Goal: Information Seeking & Learning: Learn about a topic

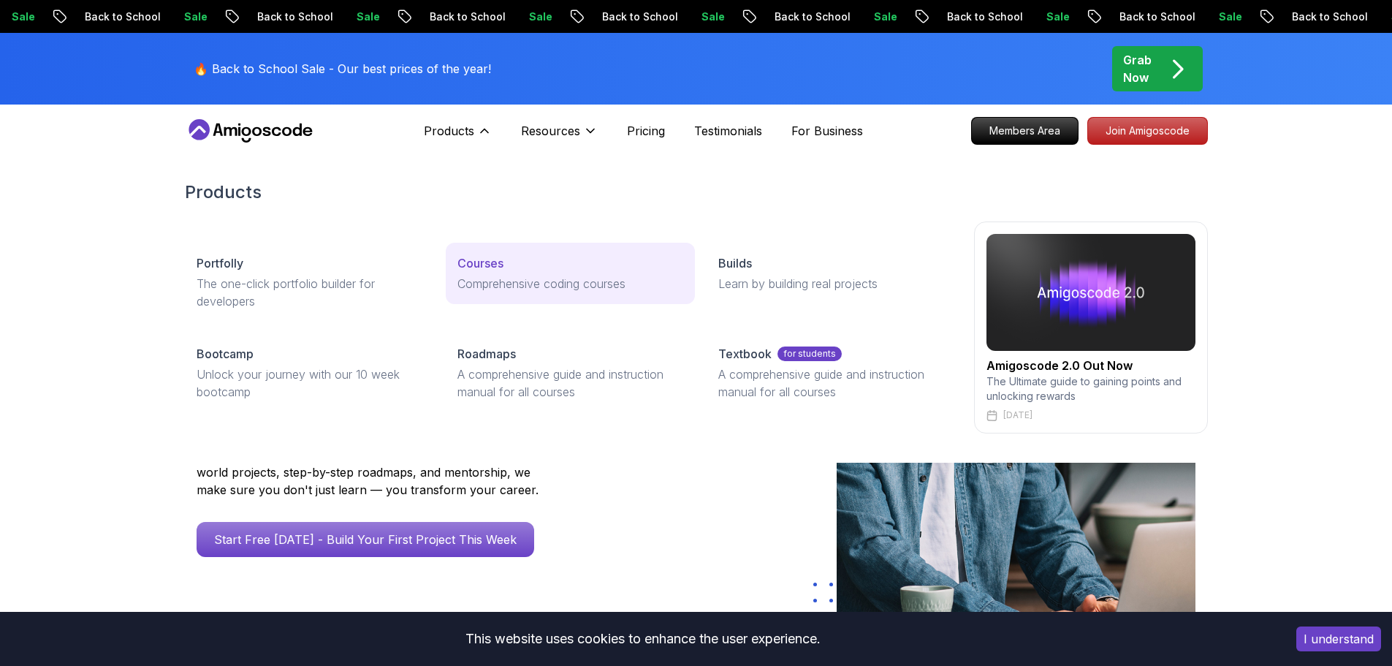
click at [512, 259] on div "Courses" at bounding box center [571, 263] width 226 height 18
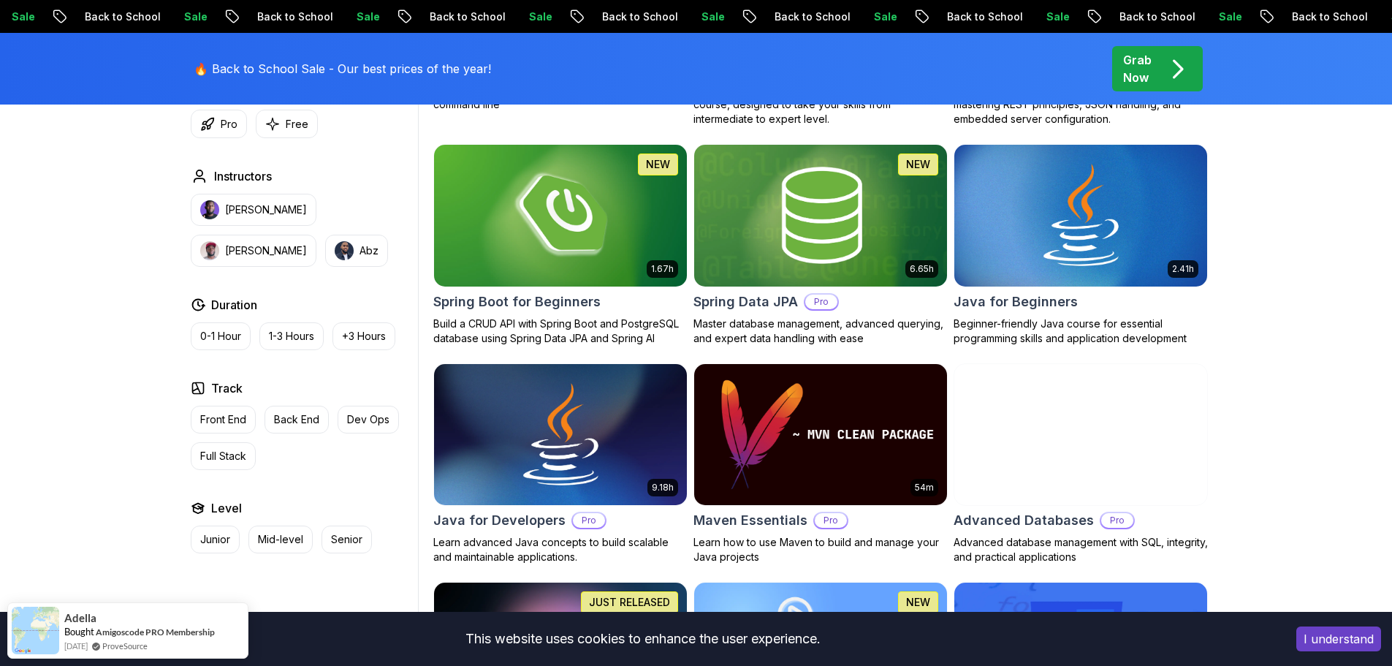
scroll to position [146, 0]
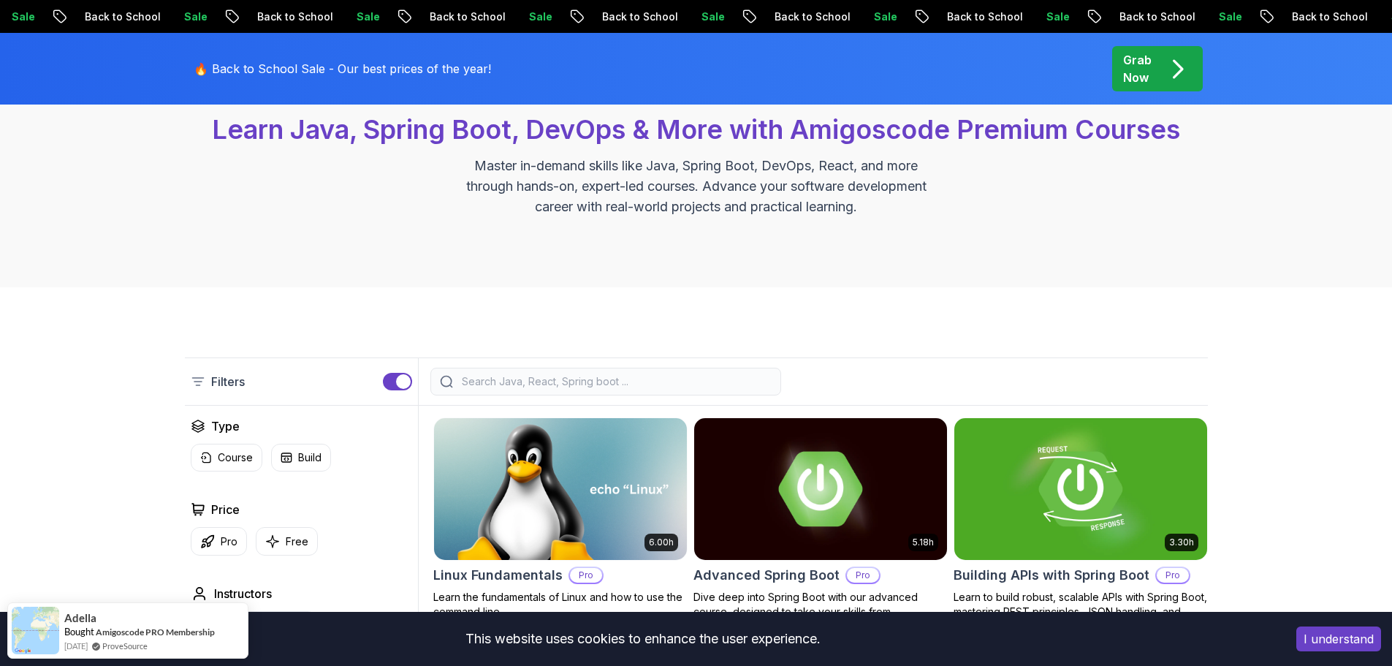
click at [634, 371] on div at bounding box center [606, 382] width 351 height 28
click at [637, 376] on input "search" at bounding box center [615, 381] width 313 height 15
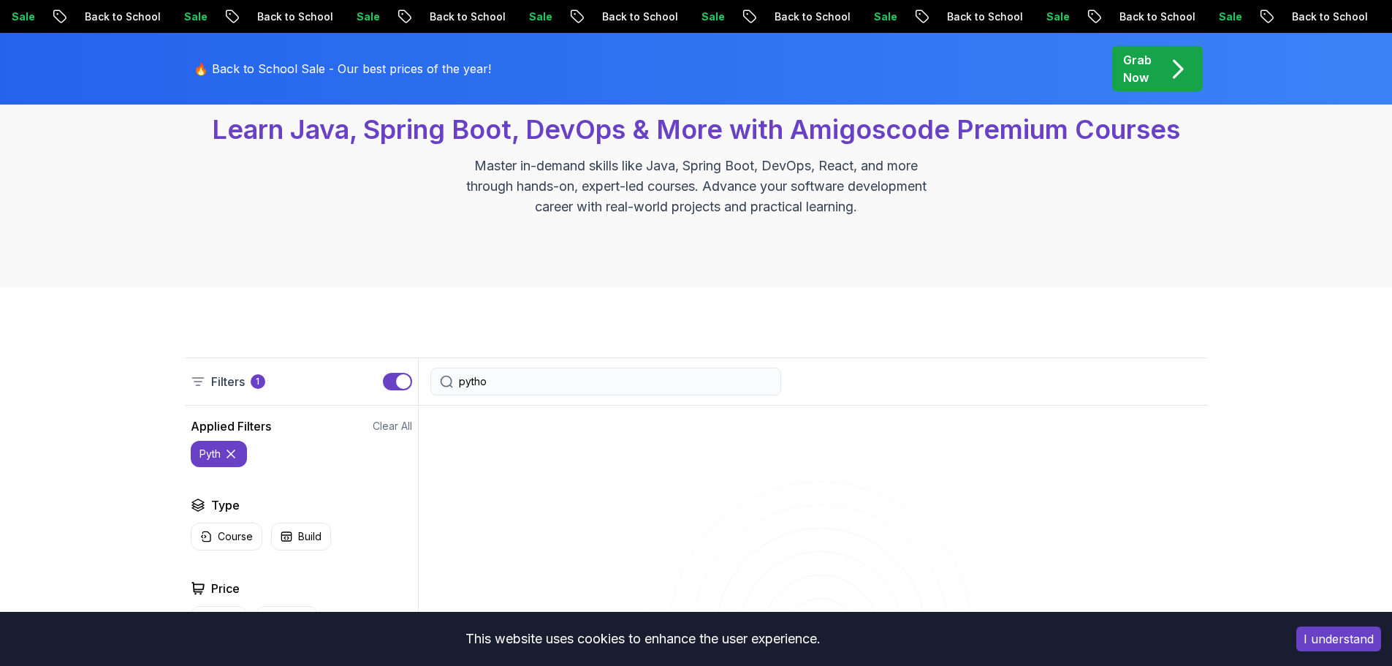
type input "python"
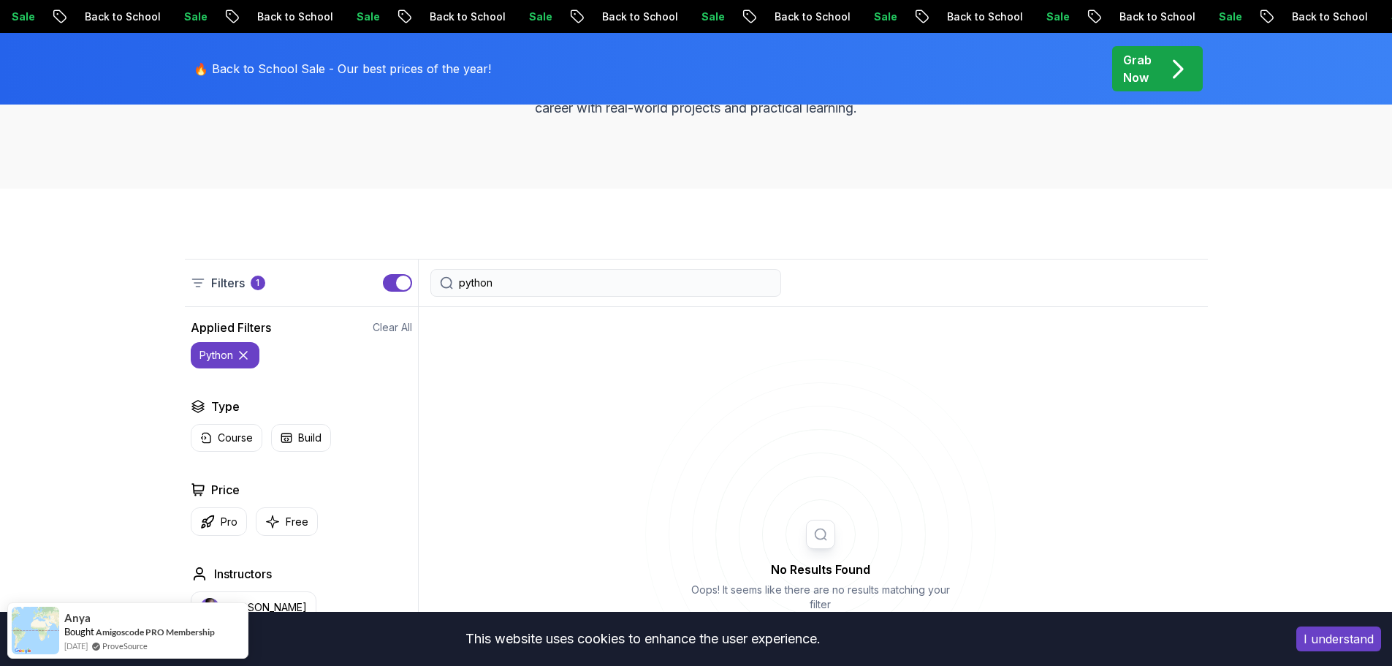
scroll to position [365, 0]
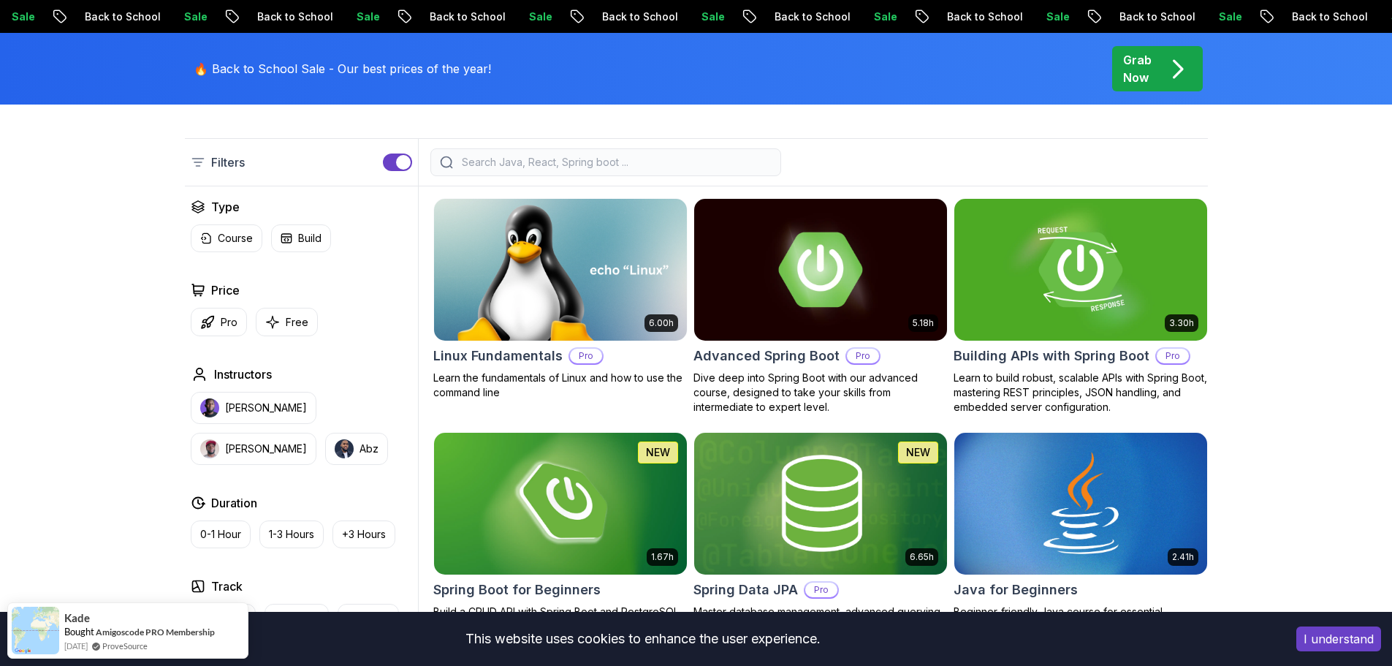
click at [410, 165] on button "button" at bounding box center [397, 162] width 29 height 18
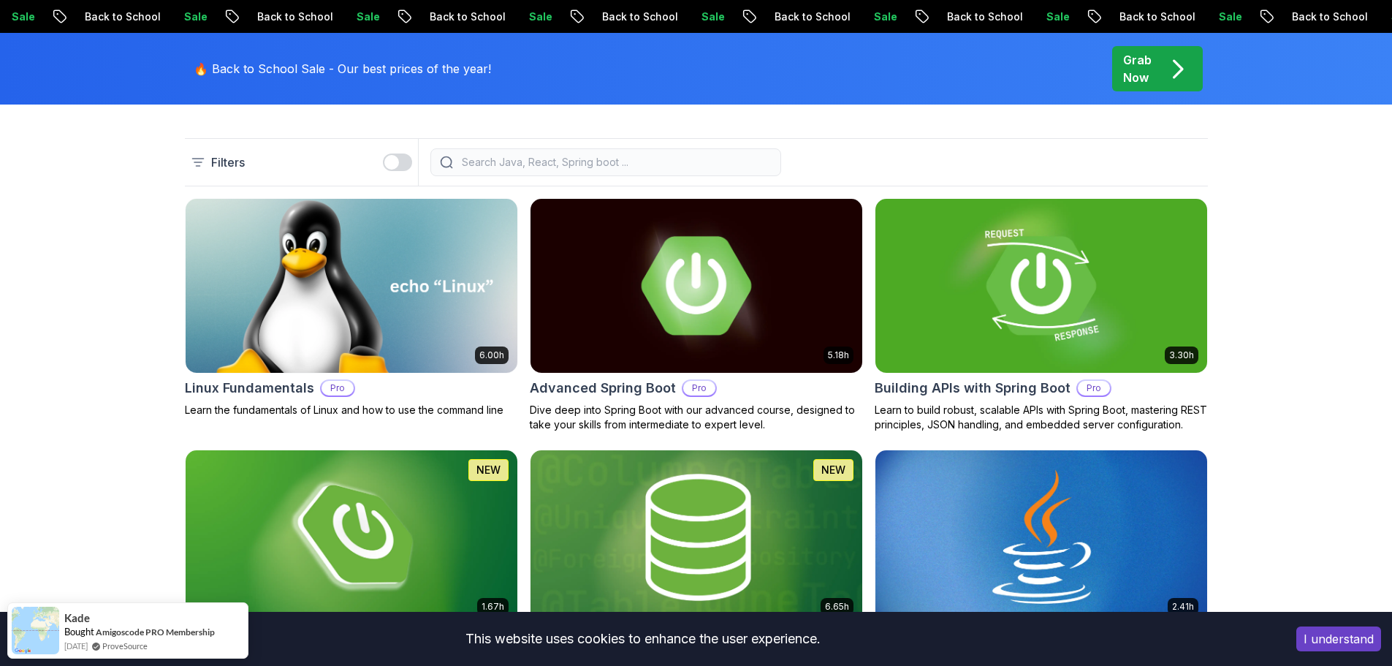
click at [393, 163] on div "button" at bounding box center [391, 162] width 15 height 15
